Goal: Check status: Check status

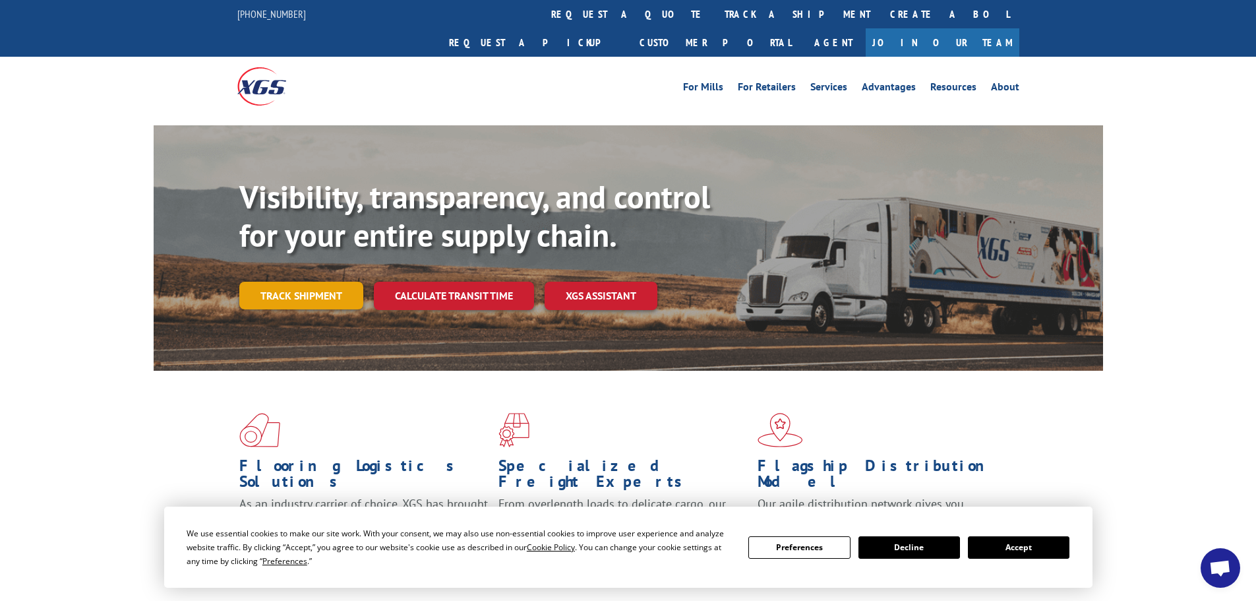
click at [285, 282] on link "Track shipment" at bounding box center [301, 296] width 124 height 28
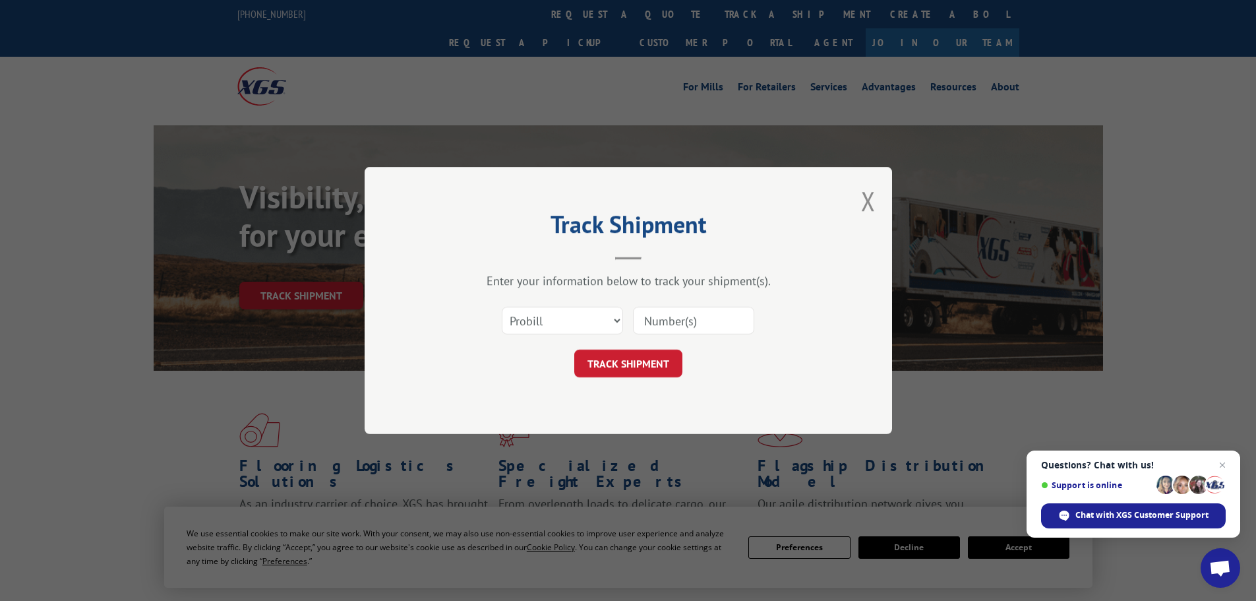
click at [663, 317] on input at bounding box center [693, 321] width 121 height 28
paste input "14821611"
type input "14821611"
click at [643, 358] on button "TRACK SHIPMENT" at bounding box center [628, 363] width 108 height 28
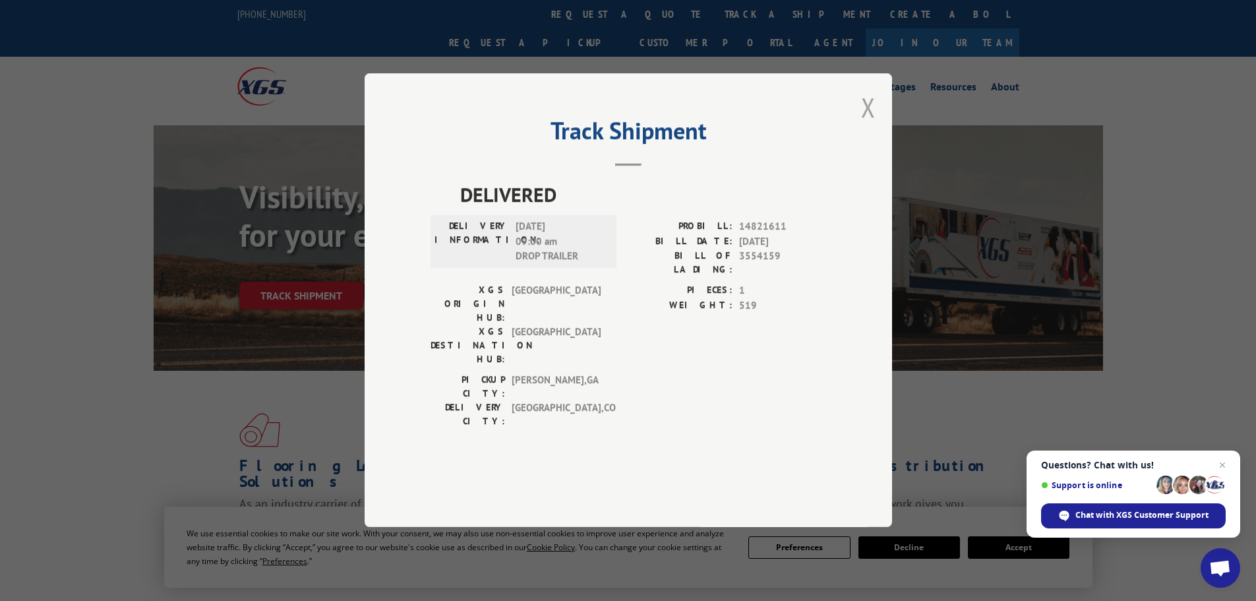
click at [867, 125] on button "Close modal" at bounding box center [868, 107] width 15 height 35
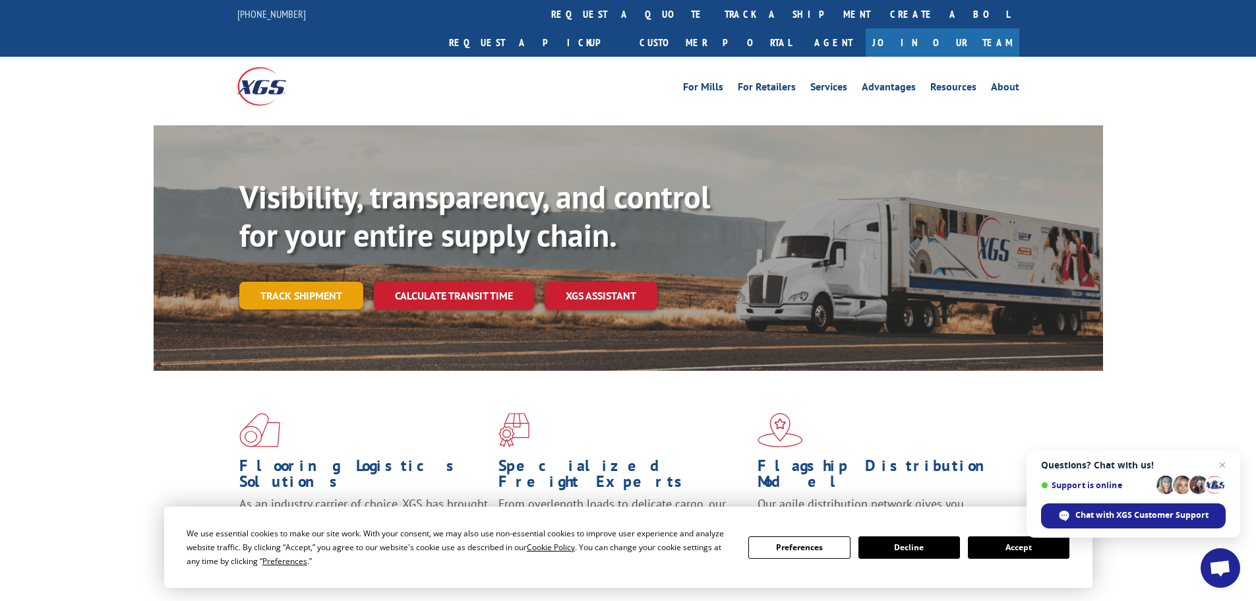
click at [282, 282] on link "Track shipment" at bounding box center [301, 296] width 124 height 28
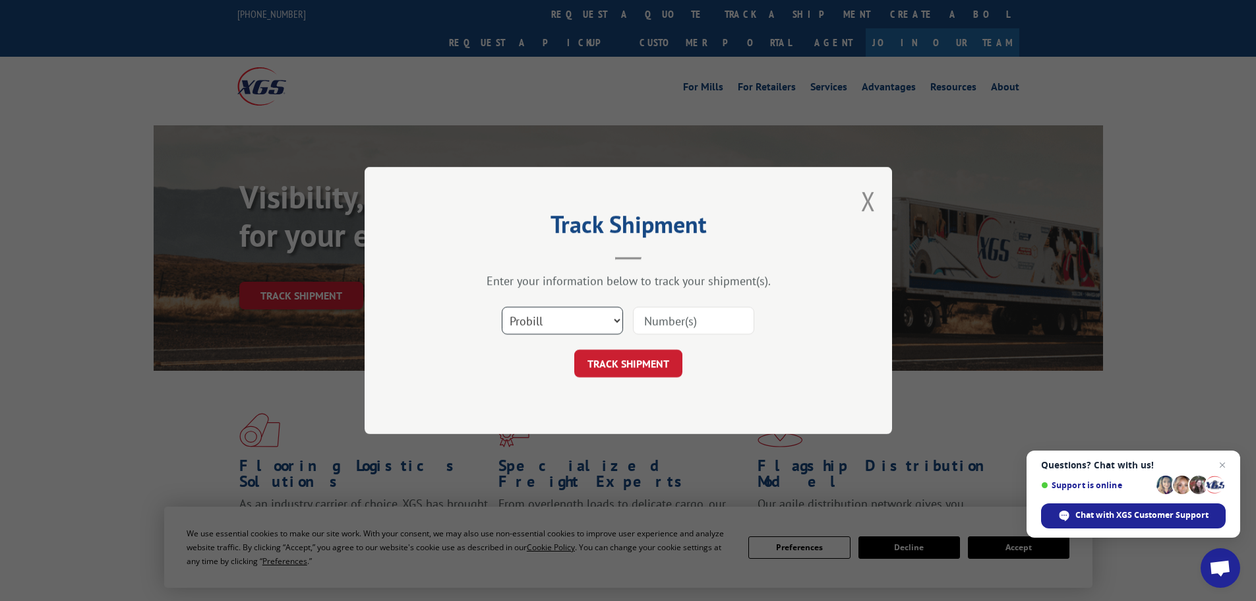
click at [613, 320] on select "Select category... Probill BOL PO" at bounding box center [562, 321] width 121 height 28
select select "bol"
click at [502, 307] on select "Select category... Probill BOL PO" at bounding box center [562, 321] width 121 height 28
click at [660, 322] on input at bounding box center [693, 321] width 121 height 28
paste input "14821611"
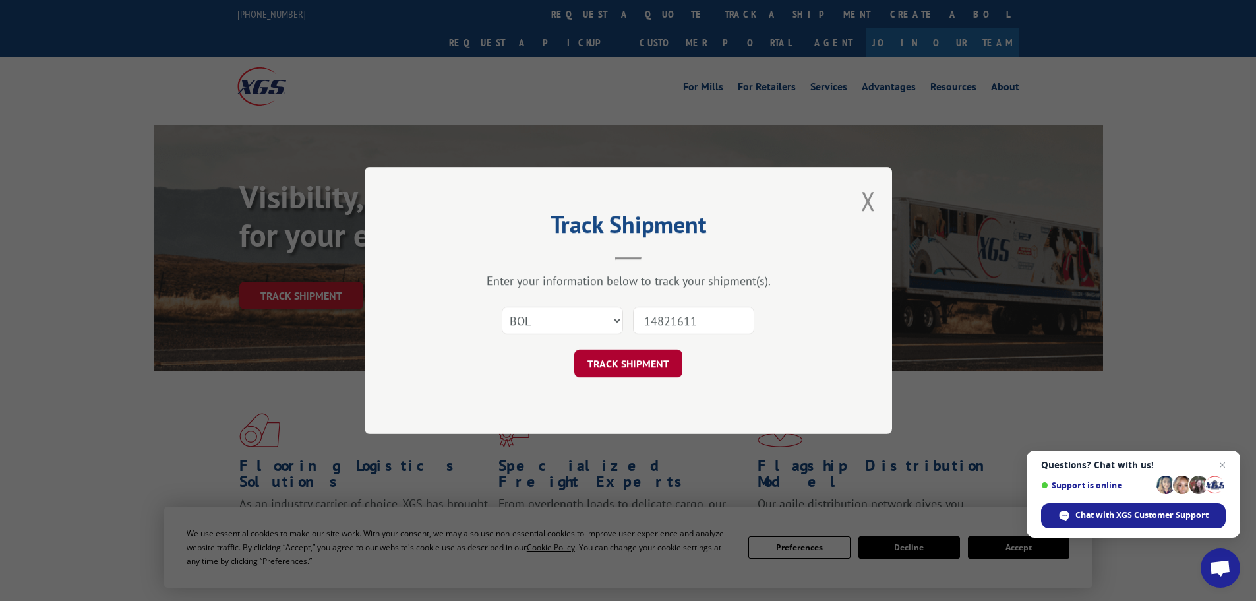
type input "14821611"
click at [620, 361] on button "TRACK SHIPMENT" at bounding box center [628, 363] width 108 height 28
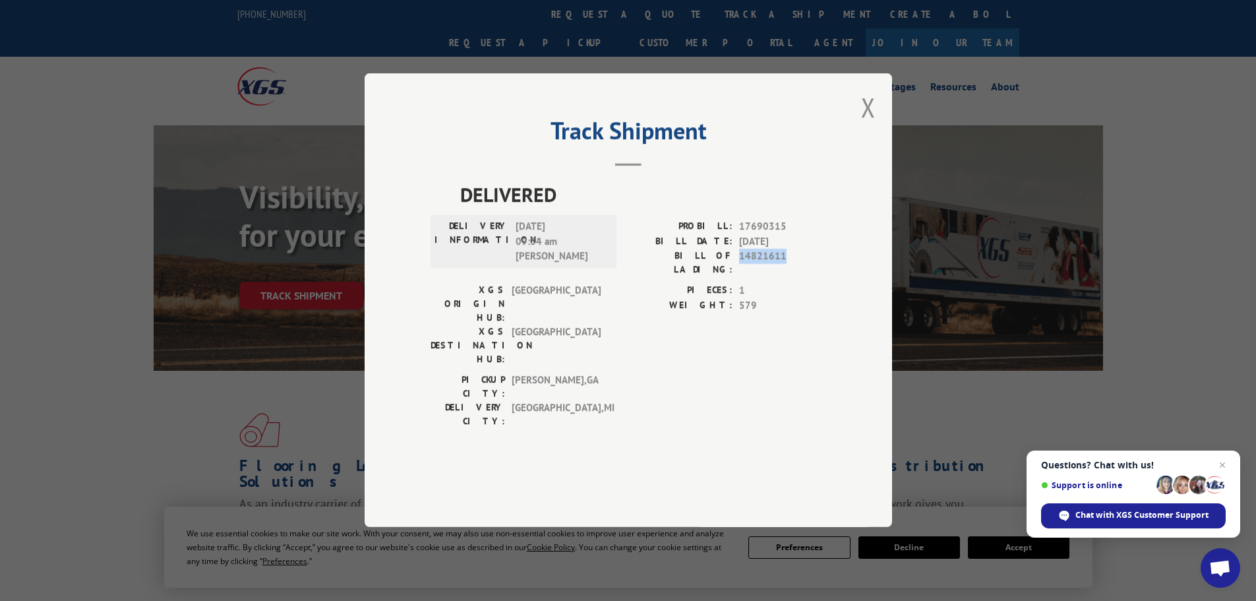
drag, startPoint x: 789, startPoint y: 293, endPoint x: 740, endPoint y: 296, distance: 48.2
click at [740, 277] on span "14821611" at bounding box center [782, 263] width 87 height 28
copy span "14821611"
click at [791, 235] on span "17690315" at bounding box center [782, 227] width 87 height 15
drag, startPoint x: 787, startPoint y: 293, endPoint x: 742, endPoint y: 295, distance: 45.6
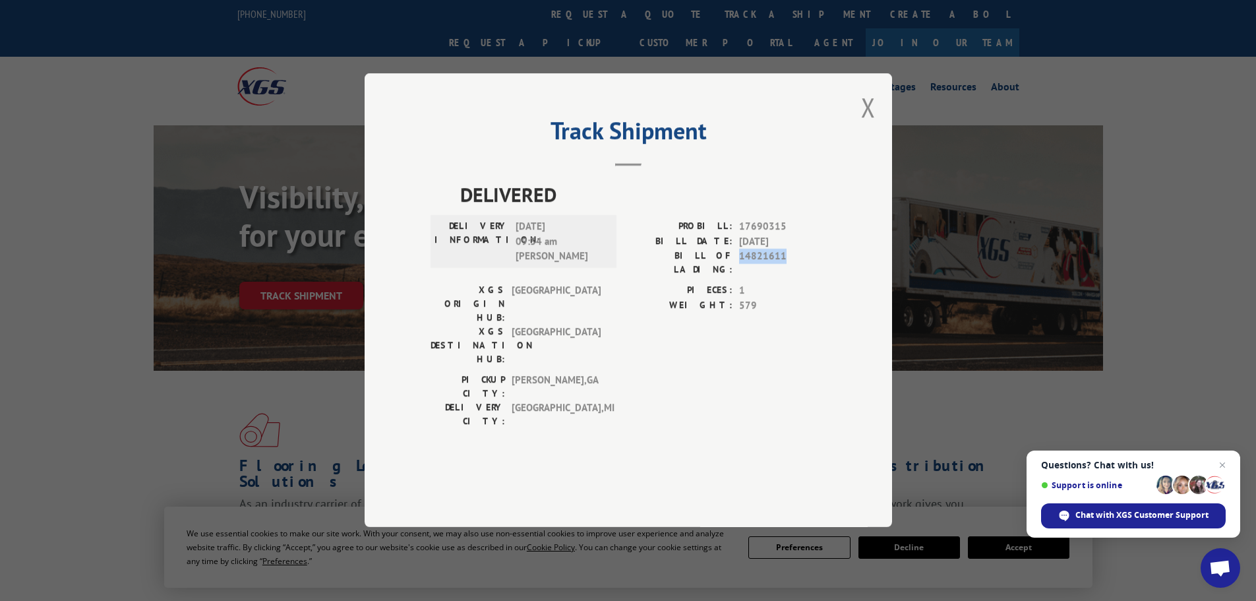
click at [742, 277] on span "14821611" at bounding box center [782, 263] width 87 height 28
copy span "14821611"
